Goal: Find specific page/section: Find specific page/section

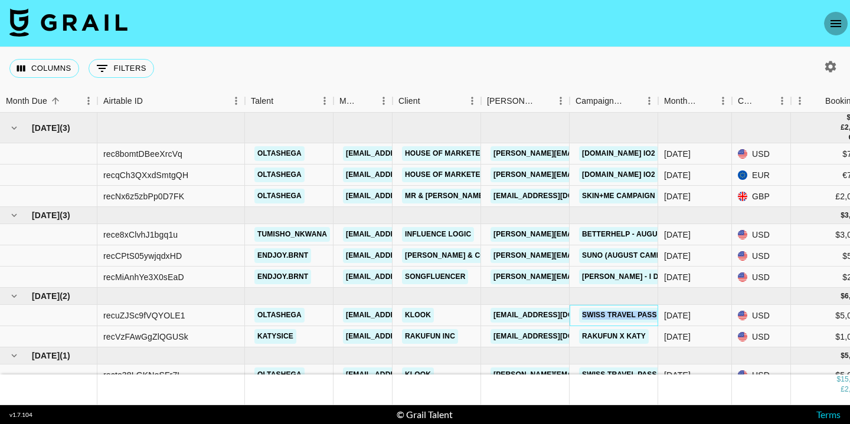
click at [838, 28] on icon "open drawer" at bounding box center [835, 24] width 14 height 14
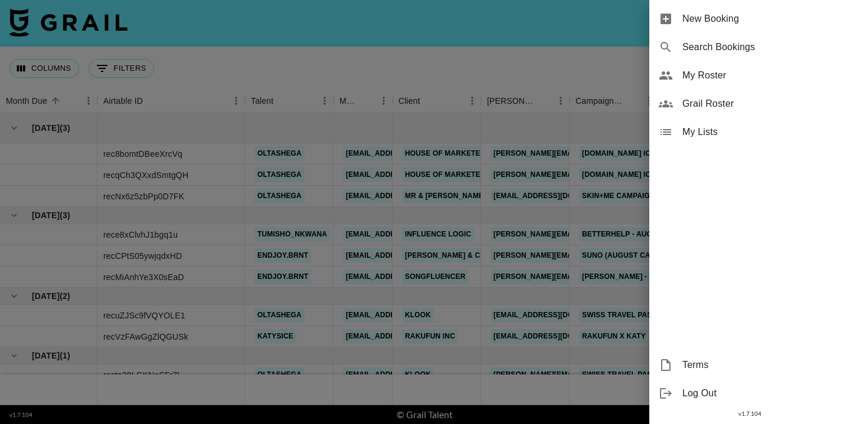
click at [686, 74] on span "My Roster" at bounding box center [761, 75] width 158 height 14
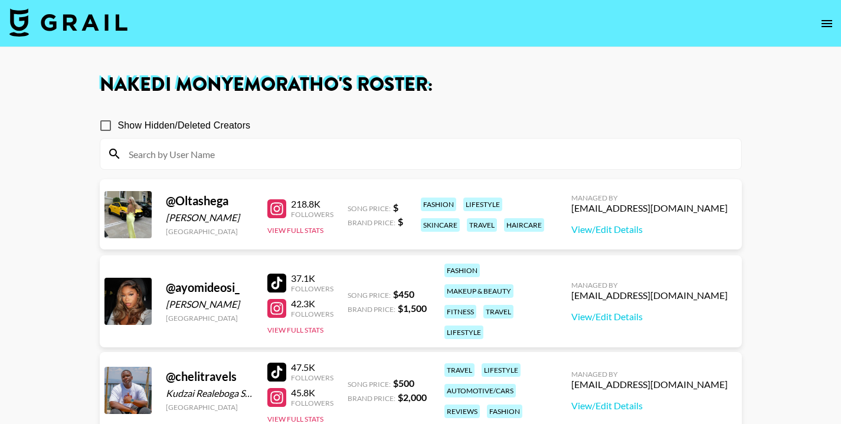
click at [831, 19] on icon "open drawer" at bounding box center [827, 24] width 14 height 14
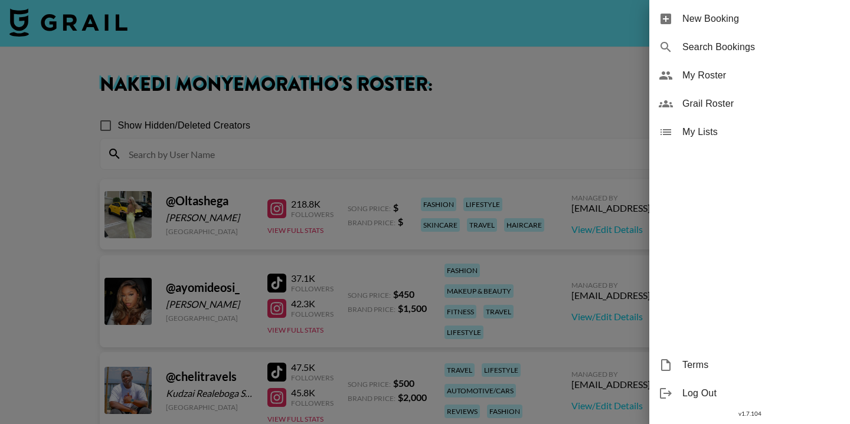
click at [690, 103] on span "Grail Roster" at bounding box center [761, 104] width 158 height 14
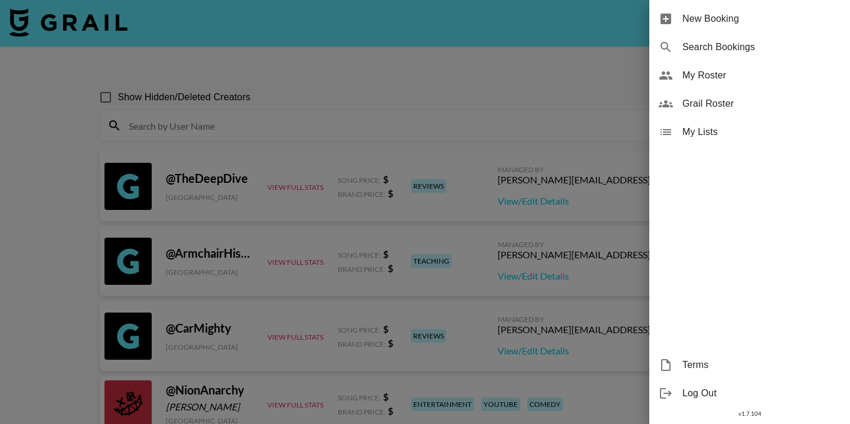
click at [430, 94] on div at bounding box center [425, 212] width 850 height 424
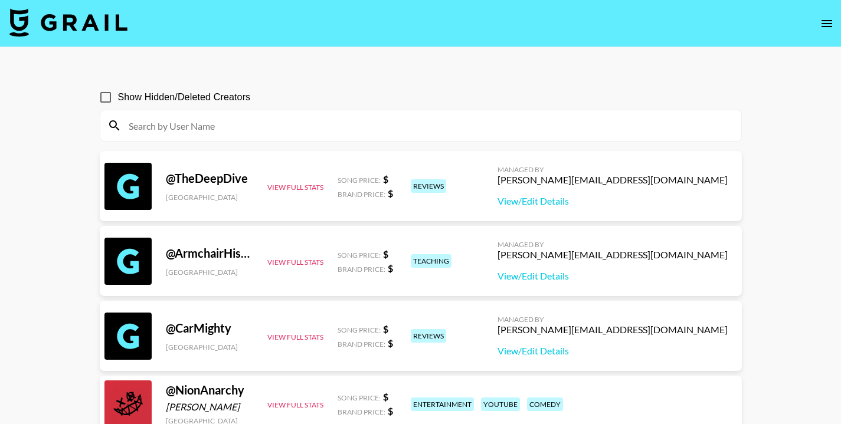
click at [387, 130] on input at bounding box center [428, 125] width 613 height 19
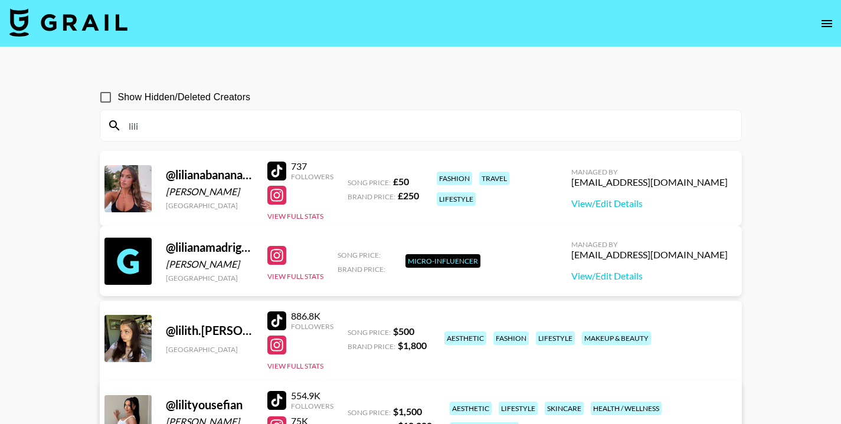
type input "lilia"
